Goal: Task Accomplishment & Management: Manage account settings

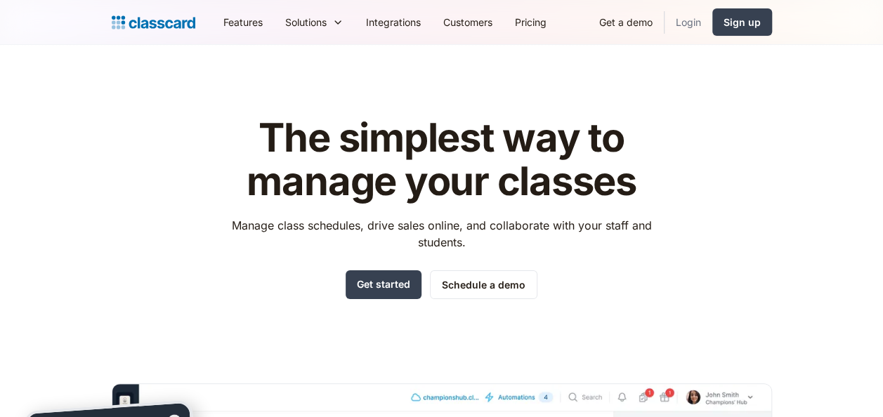
click at [683, 22] on link "Login" at bounding box center [688, 22] width 48 height 32
click at [676, 18] on link "Login" at bounding box center [688, 22] width 48 height 32
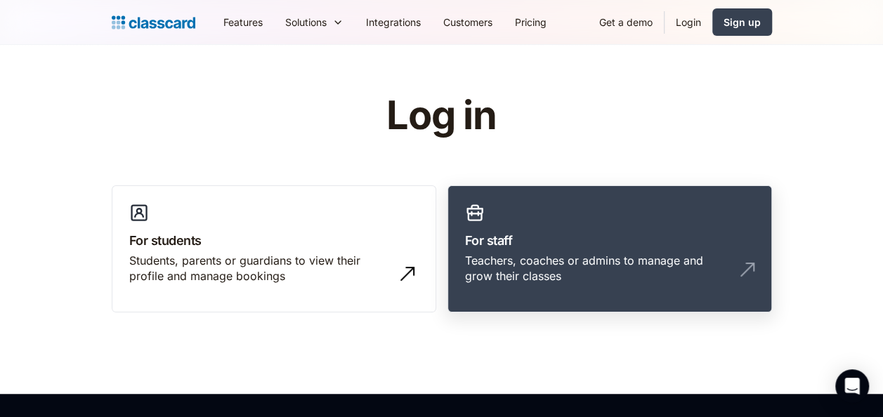
click at [668, 232] on h3 "For staff" at bounding box center [609, 240] width 289 height 19
